Goal: Navigation & Orientation: Understand site structure

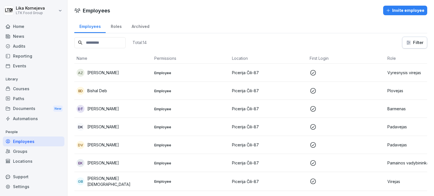
scroll to position [0, 1]
click at [116, 126] on p "[PERSON_NAME]" at bounding box center [102, 127] width 32 height 6
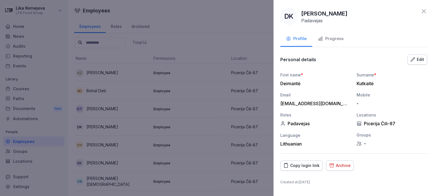
click at [328, 41] on div "Progress" at bounding box center [331, 39] width 26 height 6
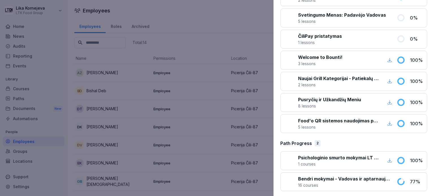
scroll to position [300, 0]
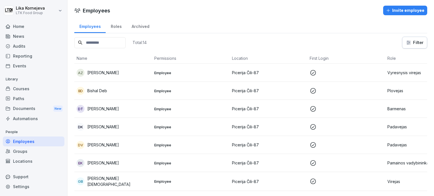
click at [119, 129] on p "[PERSON_NAME]" at bounding box center [103, 127] width 32 height 6
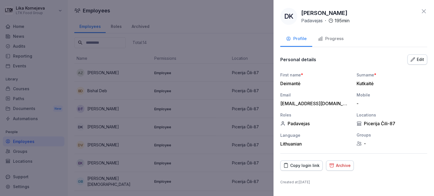
click at [330, 42] on div "Progress" at bounding box center [331, 39] width 26 height 6
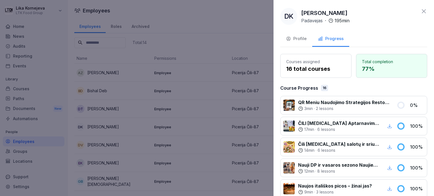
click at [190, 149] on div at bounding box center [217, 98] width 434 height 196
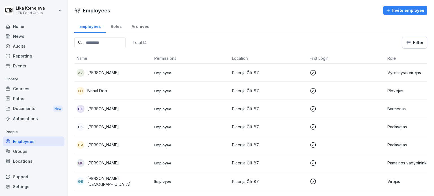
click at [23, 27] on div "Home" at bounding box center [34, 26] width 62 height 10
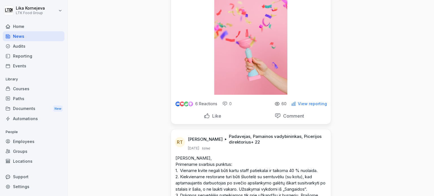
scroll to position [98, 0]
click at [218, 114] on p "Like" at bounding box center [215, 117] width 11 height 6
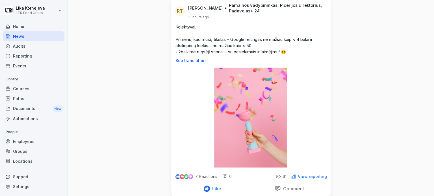
scroll to position [25, 0]
click at [31, 137] on div "Employees" at bounding box center [34, 142] width 62 height 10
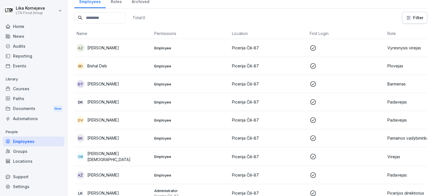
scroll to position [6, 0]
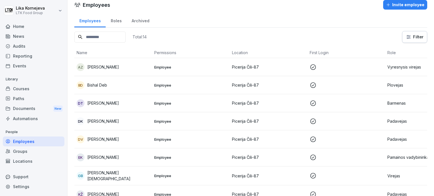
click at [28, 88] on div "Courses" at bounding box center [34, 89] width 62 height 10
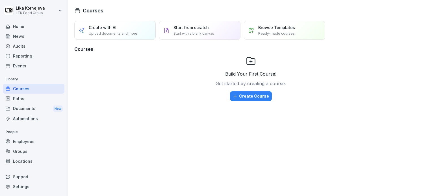
click at [39, 103] on div "Paths" at bounding box center [34, 99] width 62 height 10
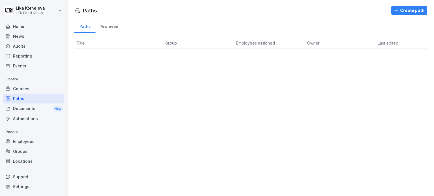
click at [37, 107] on div "Documents New" at bounding box center [34, 109] width 62 height 10
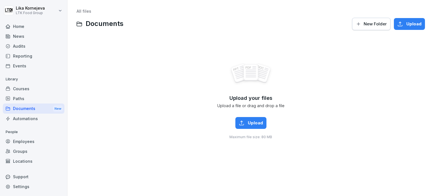
click at [29, 55] on div "Reporting" at bounding box center [34, 56] width 62 height 10
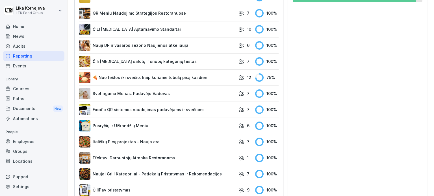
scroll to position [292, 0]
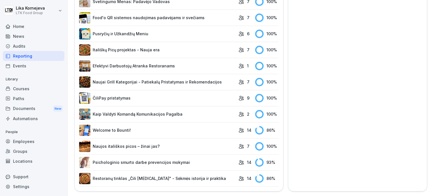
click at [179, 129] on link "Welcome to Bounti!" at bounding box center [157, 130] width 157 height 11
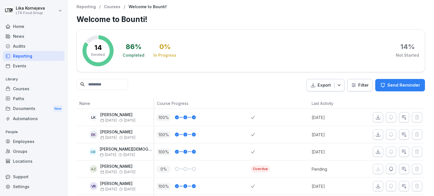
click at [26, 29] on div "Home" at bounding box center [34, 26] width 62 height 10
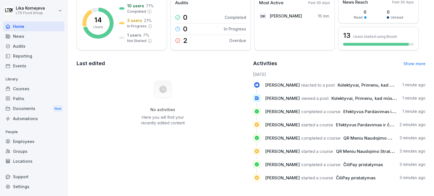
scroll to position [92, 0]
